Goal: Transaction & Acquisition: Purchase product/service

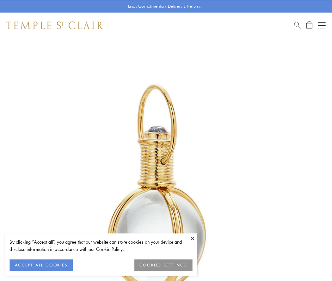
scroll to position [165, 0]
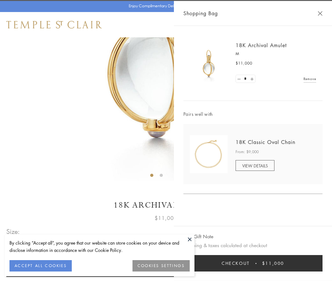
click at [253, 263] on button "Checkout $11,000" at bounding box center [253, 263] width 139 height 16
